Goal: Obtain resource: Download file/media

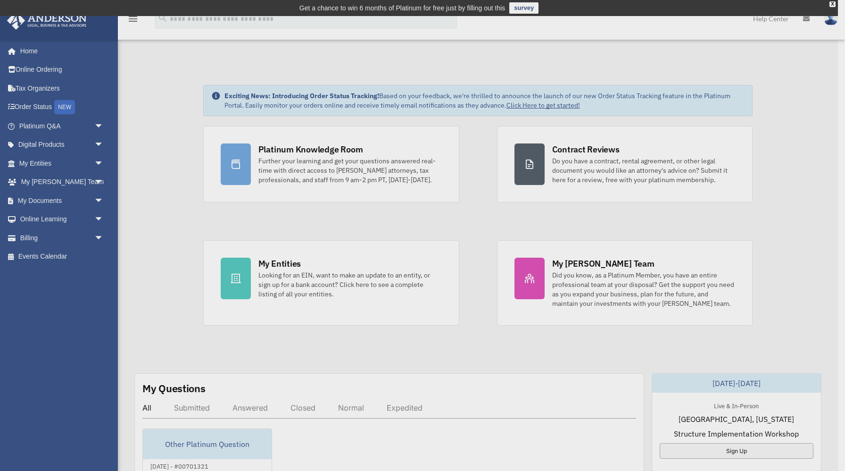
click at [79, 165] on div "x" at bounding box center [422, 235] width 845 height 471
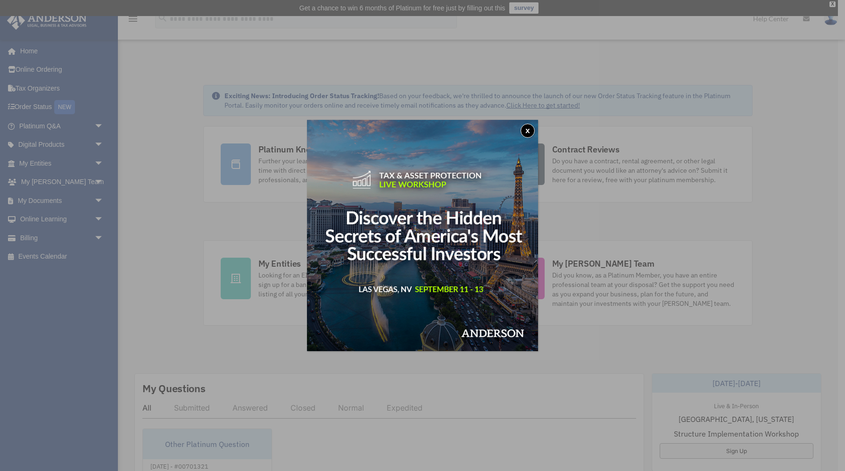
click at [521, 133] on button "x" at bounding box center [528, 131] width 14 height 14
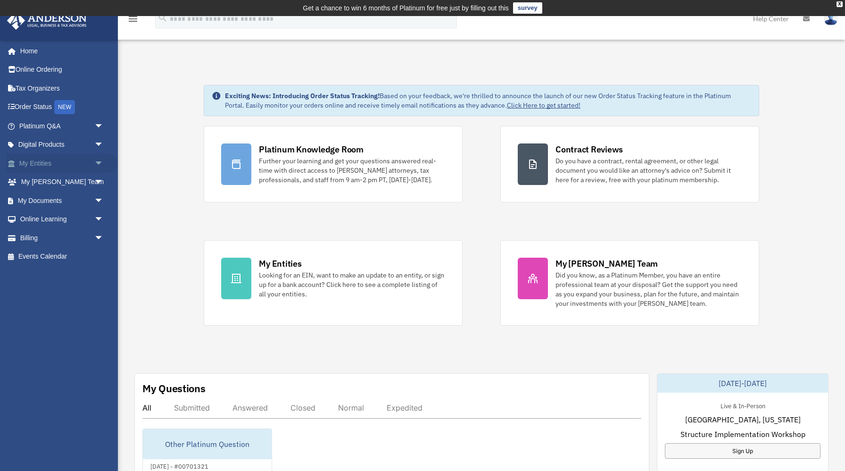
click at [98, 161] on span "arrow_drop_down" at bounding box center [103, 163] width 19 height 19
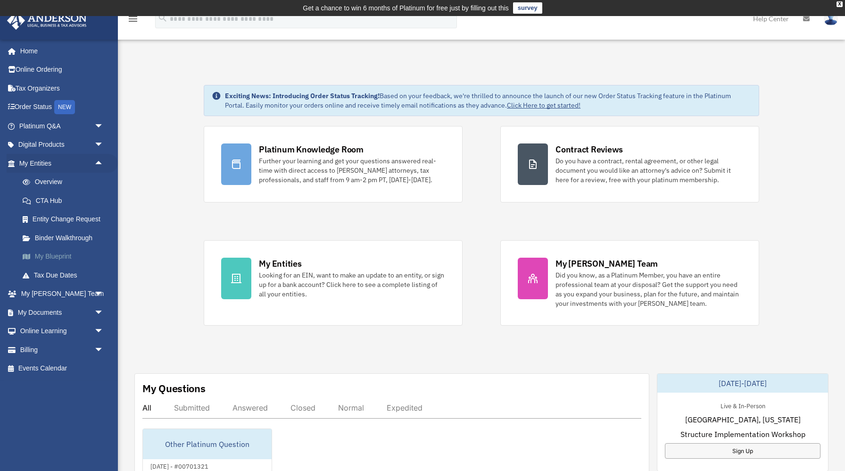
click at [68, 260] on link "My Blueprint" at bounding box center [65, 256] width 105 height 19
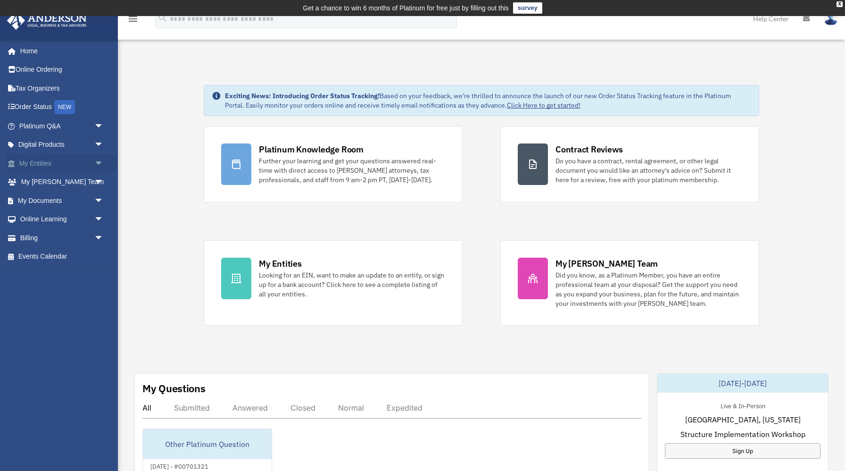
click at [101, 160] on span "arrow_drop_down" at bounding box center [103, 163] width 19 height 19
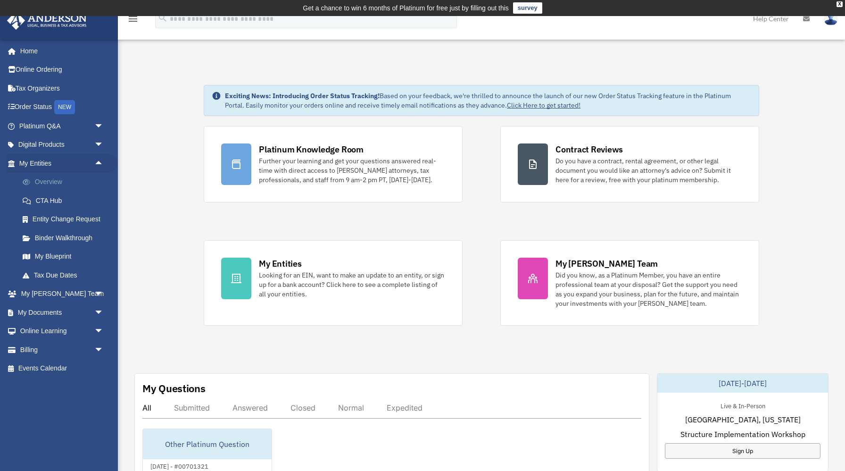
click at [49, 179] on link "Overview" at bounding box center [65, 182] width 105 height 19
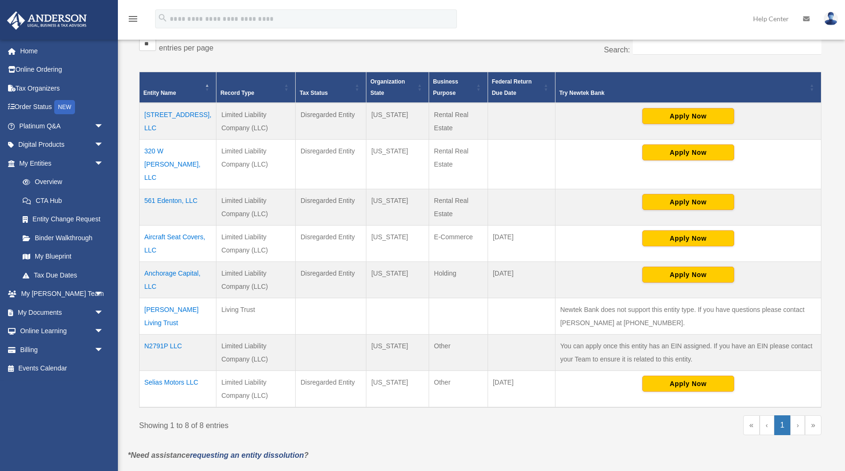
scroll to position [188, 0]
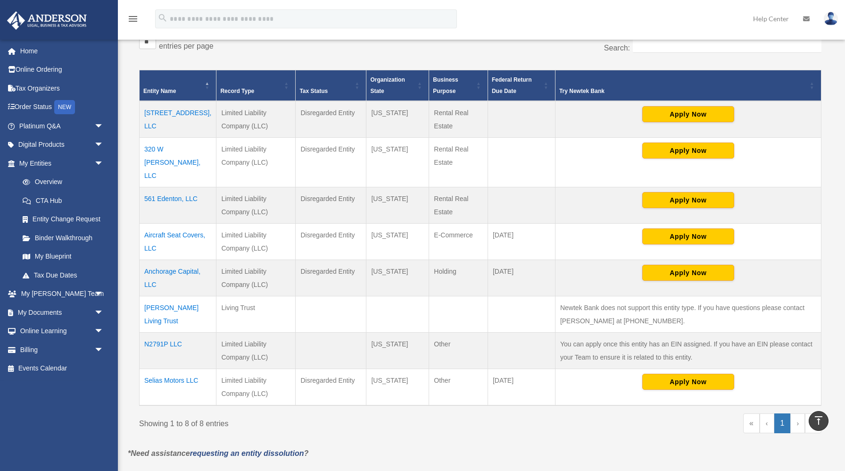
click at [159, 224] on td "Aircraft Seat Covers, LLC" at bounding box center [178, 241] width 77 height 36
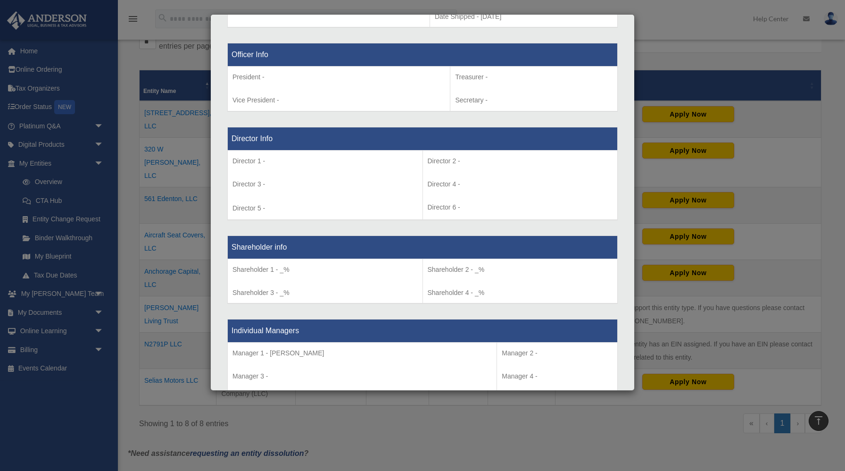
scroll to position [616, 0]
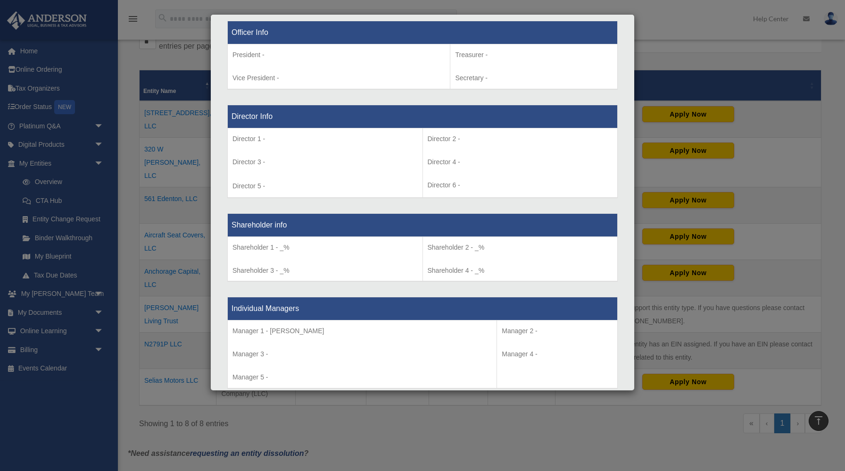
click at [790, 221] on div "Details × Articles Sent Organizational Date" at bounding box center [422, 235] width 845 height 471
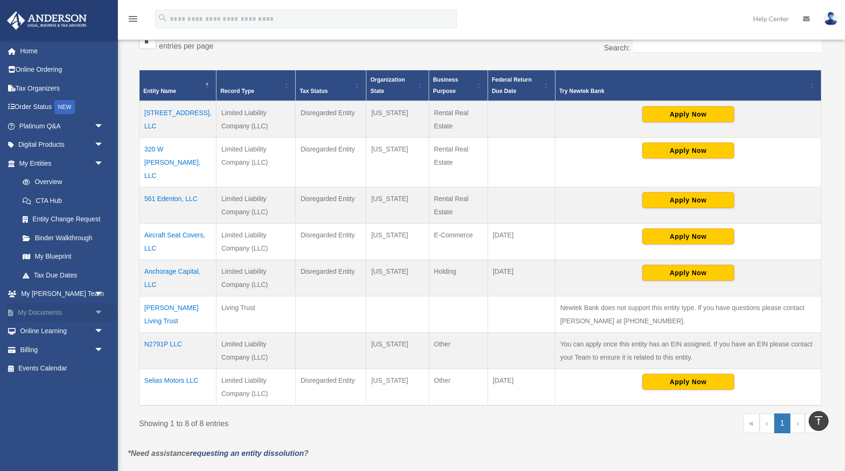
click at [96, 310] on span "arrow_drop_down" at bounding box center [103, 312] width 19 height 19
click at [46, 335] on link "Box" at bounding box center [65, 331] width 105 height 19
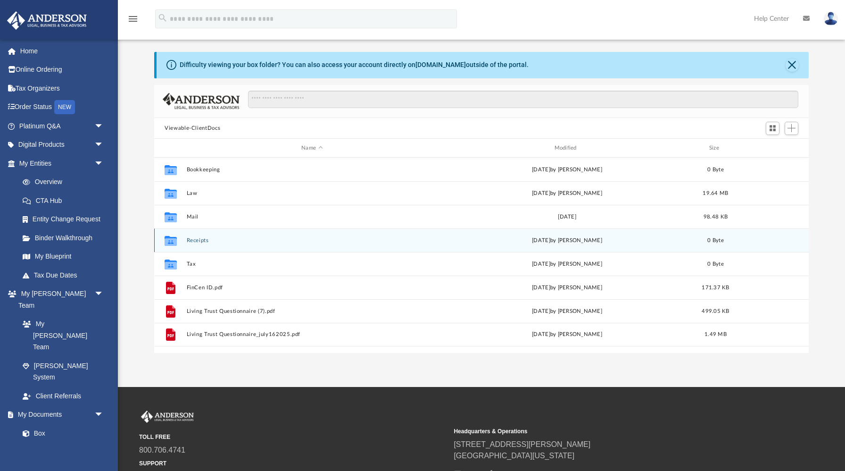
scroll to position [21, 0]
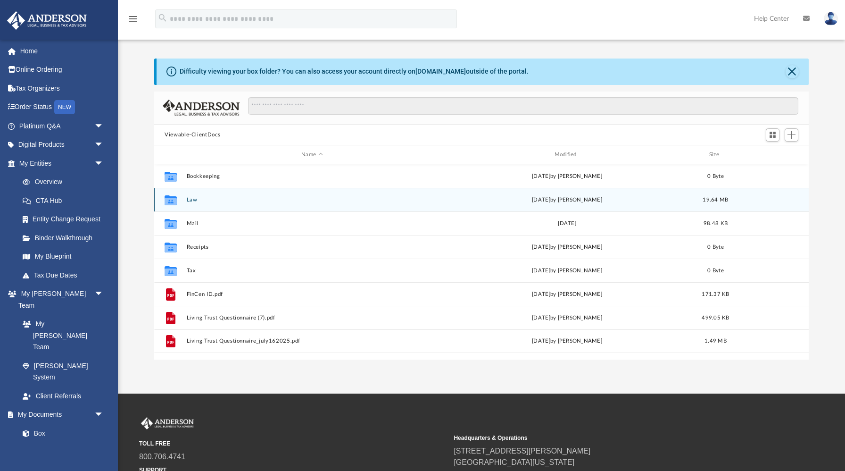
click at [196, 202] on div "Collaborated Folder Law today by Samantha Turner 19.64 MB" at bounding box center [481, 200] width 654 height 24
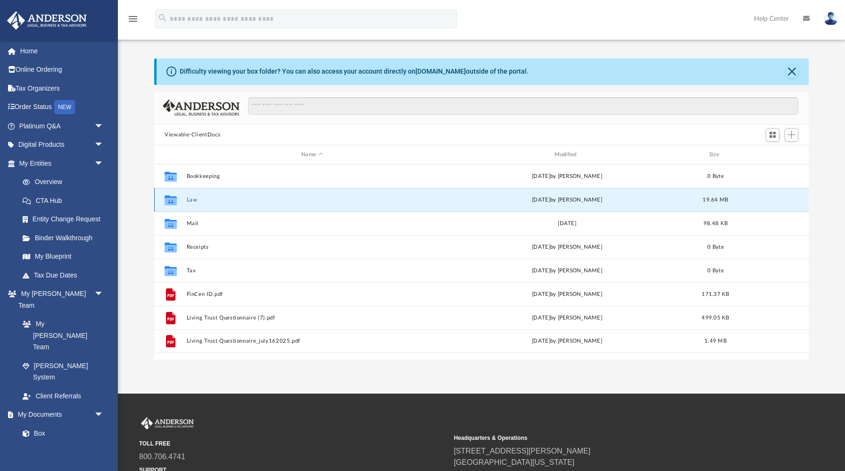
click at [187, 199] on button "Law" at bounding box center [312, 200] width 251 height 6
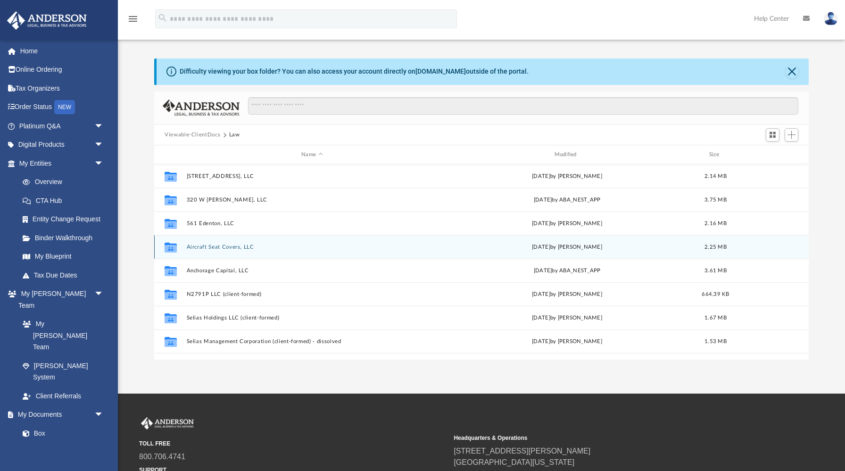
click at [232, 245] on button "Aircraft Seat Covers, LLC" at bounding box center [312, 247] width 251 height 6
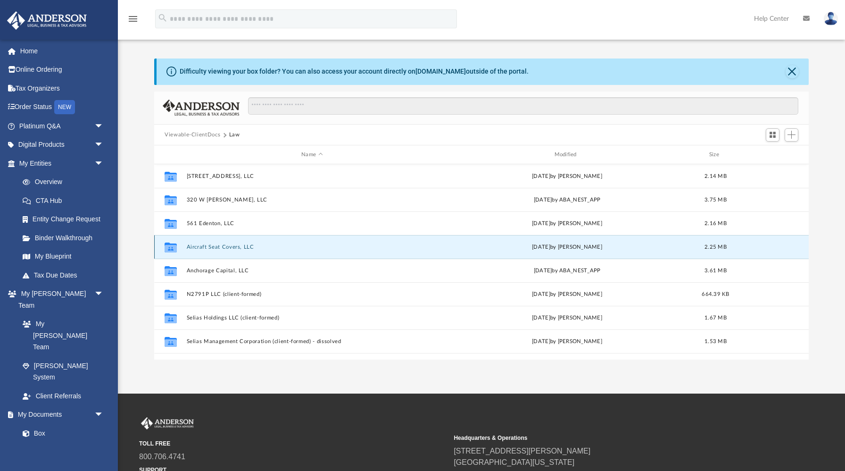
click at [232, 245] on button "Aircraft Seat Covers, LLC" at bounding box center [312, 247] width 251 height 6
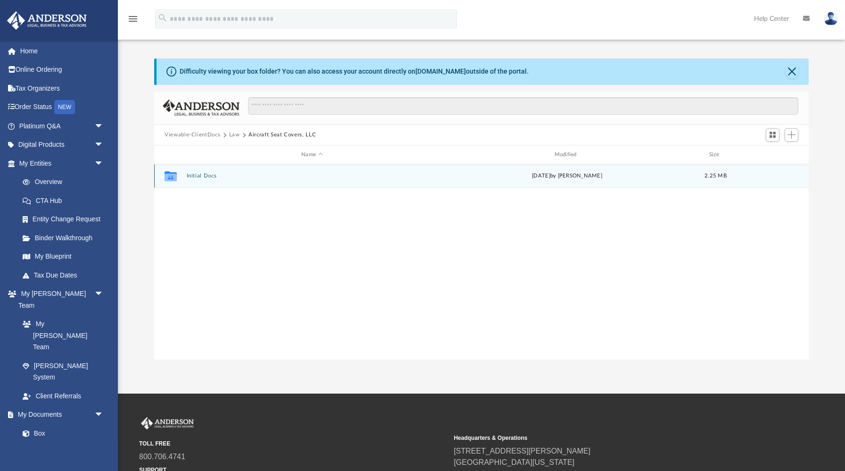
click at [193, 174] on button "Initial Docs" at bounding box center [312, 176] width 251 height 6
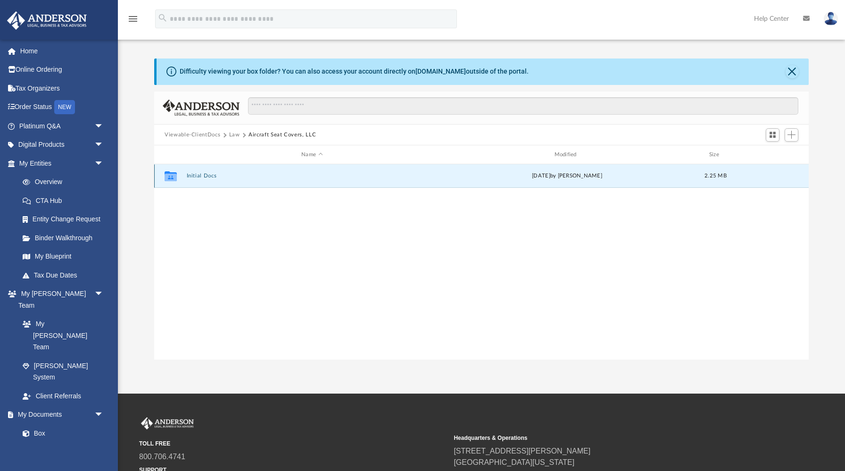
click at [193, 174] on button "Initial Docs" at bounding box center [312, 176] width 251 height 6
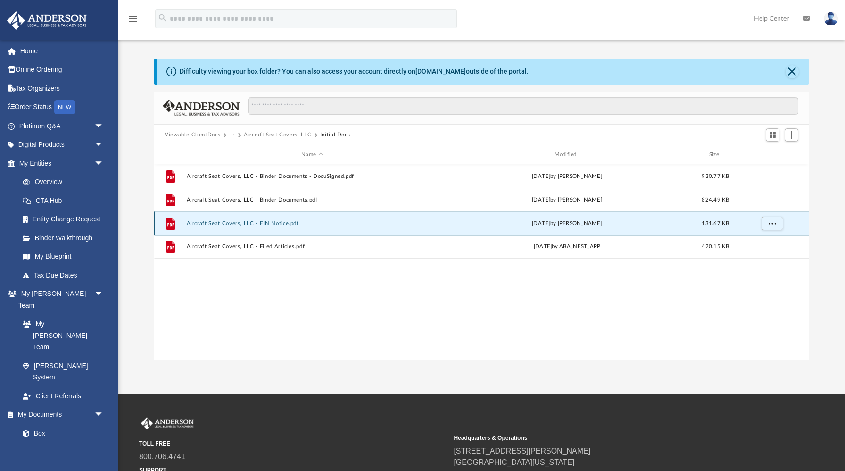
click at [280, 224] on button "Aircraft Seat Covers, LLC - EIN Notice.pdf" at bounding box center [312, 223] width 251 height 6
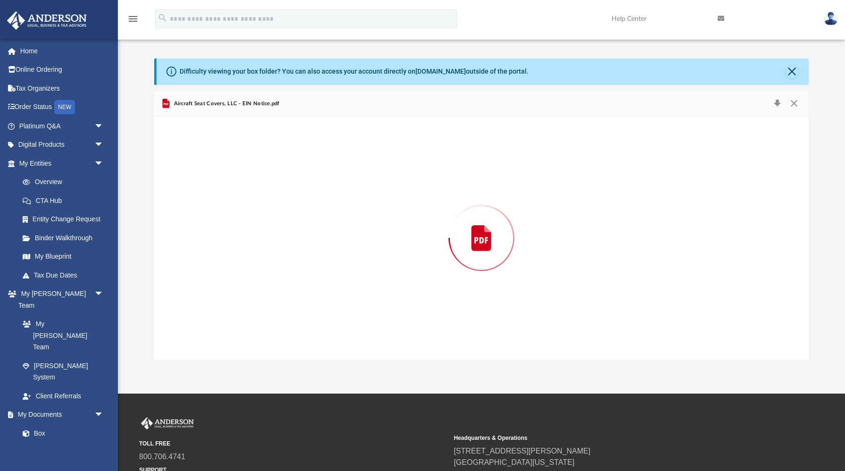
click at [280, 224] on div "Preview" at bounding box center [481, 237] width 654 height 243
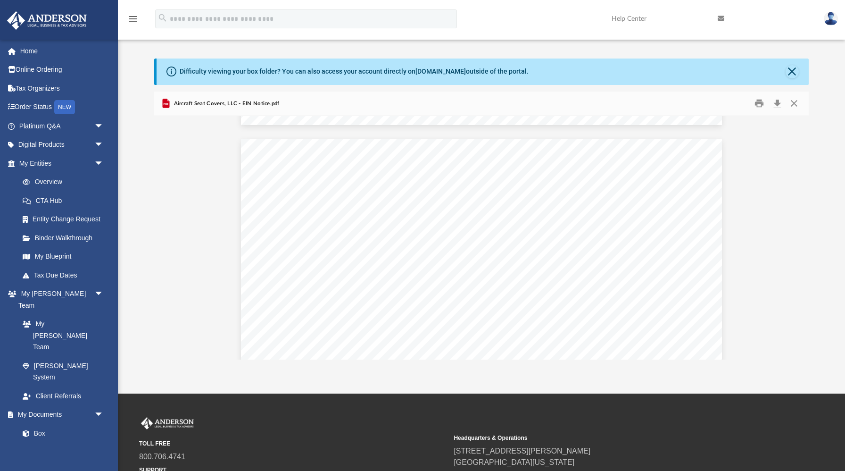
scroll to position [627, 0]
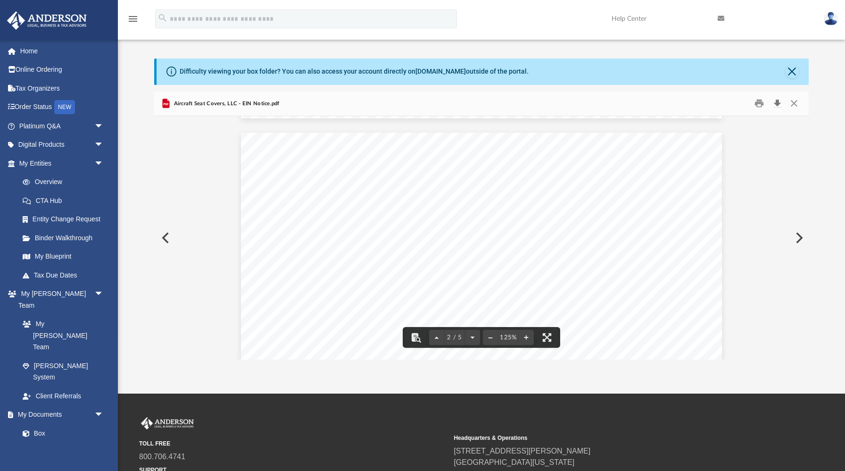
click at [779, 100] on button "Download" at bounding box center [777, 103] width 17 height 15
click at [522, 27] on div "menu search Site Menu add sam@seliasholdings.com My Profile Reset Password Logo…" at bounding box center [422, 23] width 831 height 32
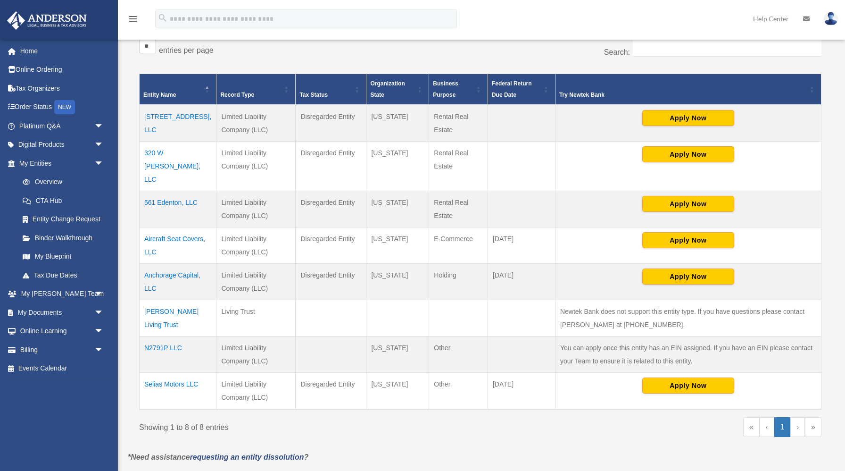
scroll to position [186, 0]
